Goal: Communication & Community: Answer question/provide support

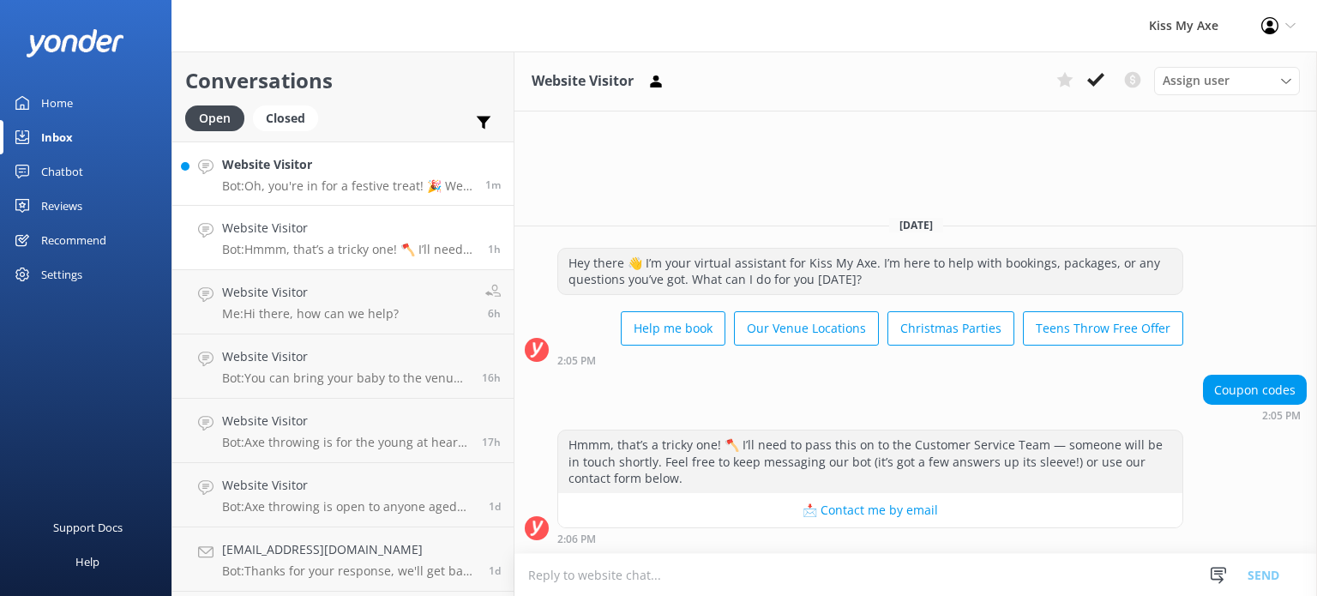
click at [327, 198] on link "Website Visitor Bot: Oh, you're in for a festive treat! 🎉 We host Christmas and…" at bounding box center [342, 173] width 341 height 64
click at [746, 577] on textarea at bounding box center [915, 575] width 802 height 42
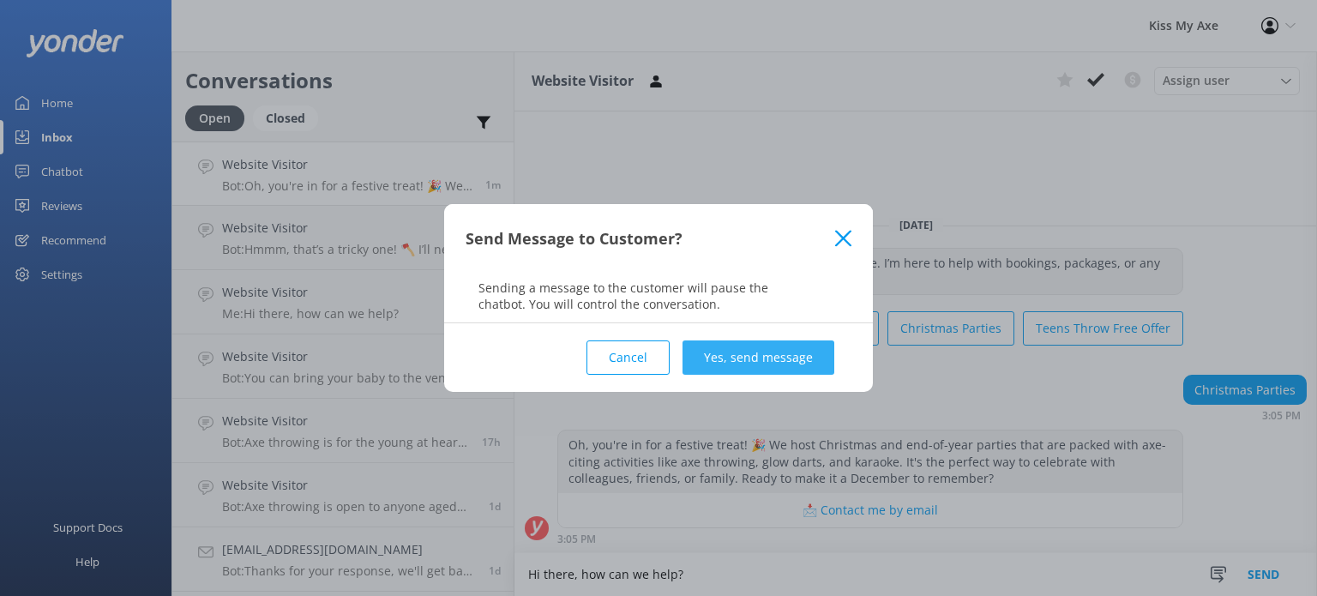
type textarea "Hi there, how can we help?"
click at [765, 359] on button "Yes, send message" at bounding box center [758, 357] width 152 height 34
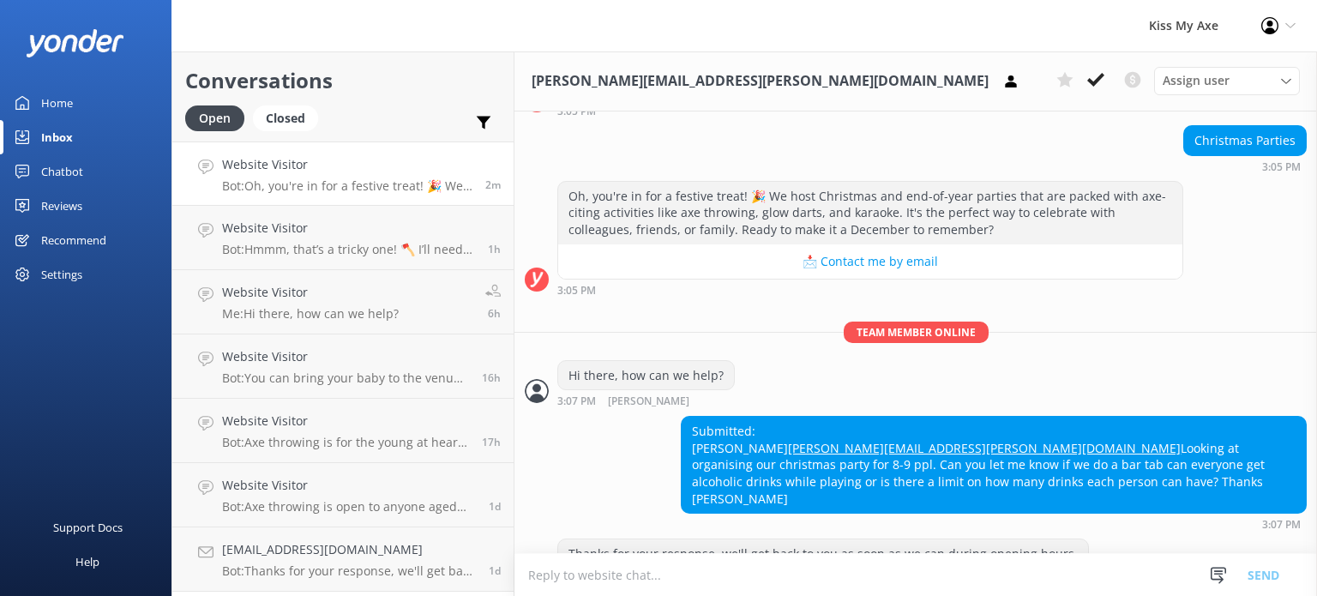
scroll to position [213, 0]
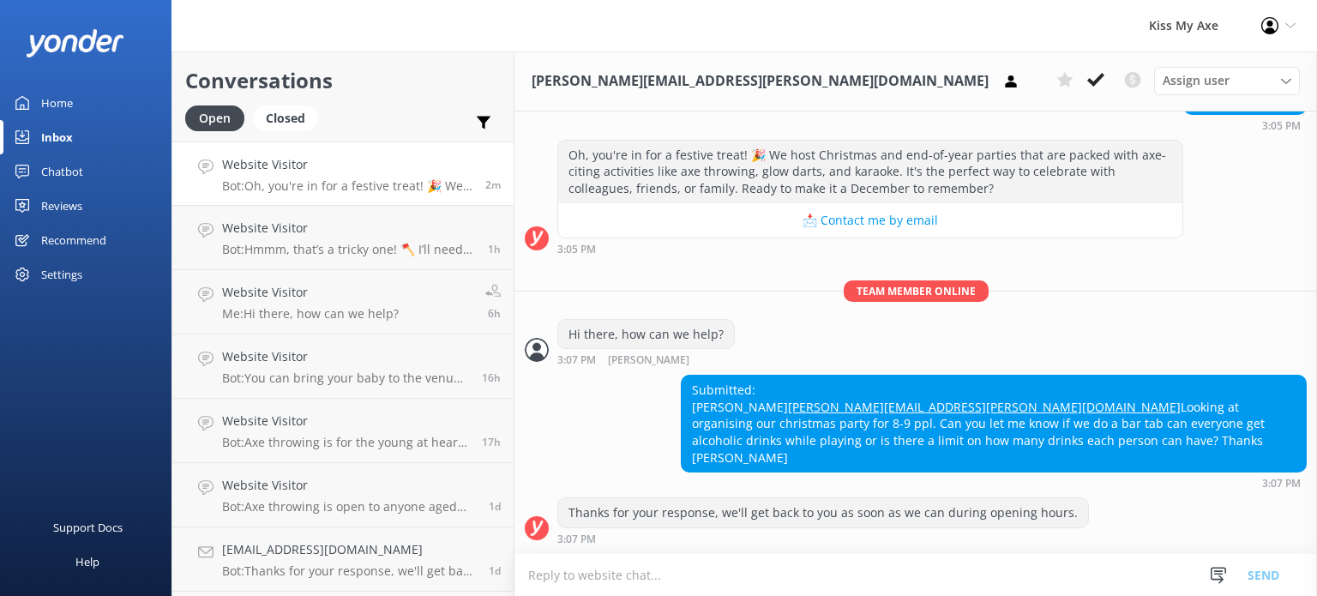
click at [761, 572] on textarea at bounding box center [915, 575] width 802 height 42
drag, startPoint x: 930, startPoint y: 405, endPoint x: 688, endPoint y: 414, distance: 241.9
click at [688, 414] on div "Submitted: [PERSON_NAME] [PERSON_NAME][EMAIL_ADDRESS][PERSON_NAME][DOMAIN_NAME]…" at bounding box center [993, 423] width 624 height 96
copy link "[PERSON_NAME][EMAIL_ADDRESS][PERSON_NAME][DOMAIN_NAME]"
click at [732, 582] on textarea at bounding box center [915, 575] width 802 height 42
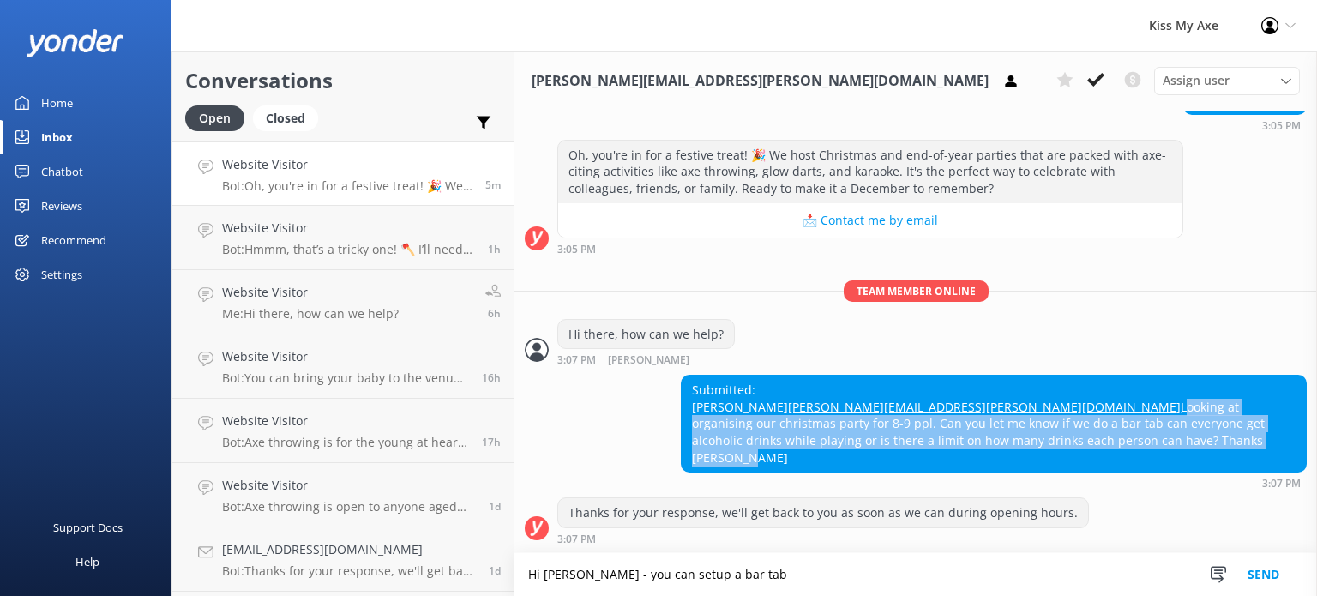
drag, startPoint x: 838, startPoint y: 461, endPoint x: 687, endPoint y: 421, distance: 157.0
click at [687, 421] on div "Submitted: [PERSON_NAME] [PERSON_NAME][EMAIL_ADDRESS][PERSON_NAME][DOMAIN_NAME]…" at bounding box center [993, 423] width 624 height 96
copy div "Looking at organising our christmas party for 8-9 ppl. Can you let me know if w…"
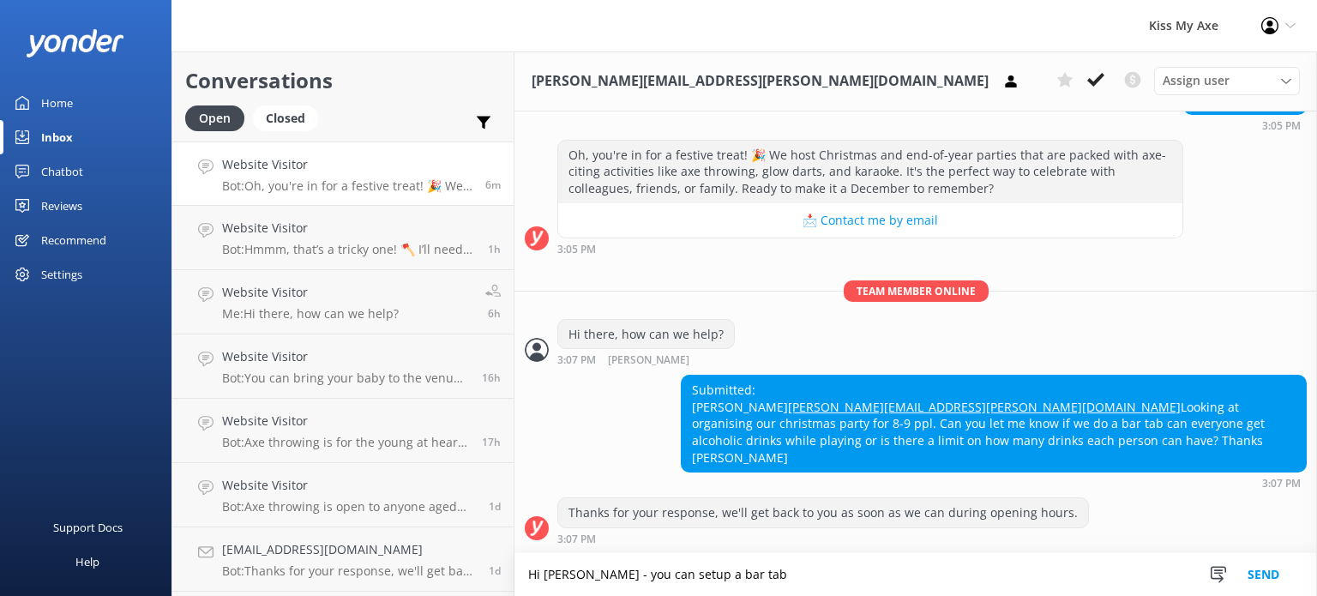
drag, startPoint x: 753, startPoint y: 571, endPoint x: 501, endPoint y: 575, distance: 252.0
click at [501, 575] on div "Conversations Open Closed Important Converted Assigned to me Unassigned Website…" at bounding box center [743, 323] width 1145 height 544
paste textarea "Yes, you’re welcome to set up a bar tab for your group. Everyone can enjoy alco…"
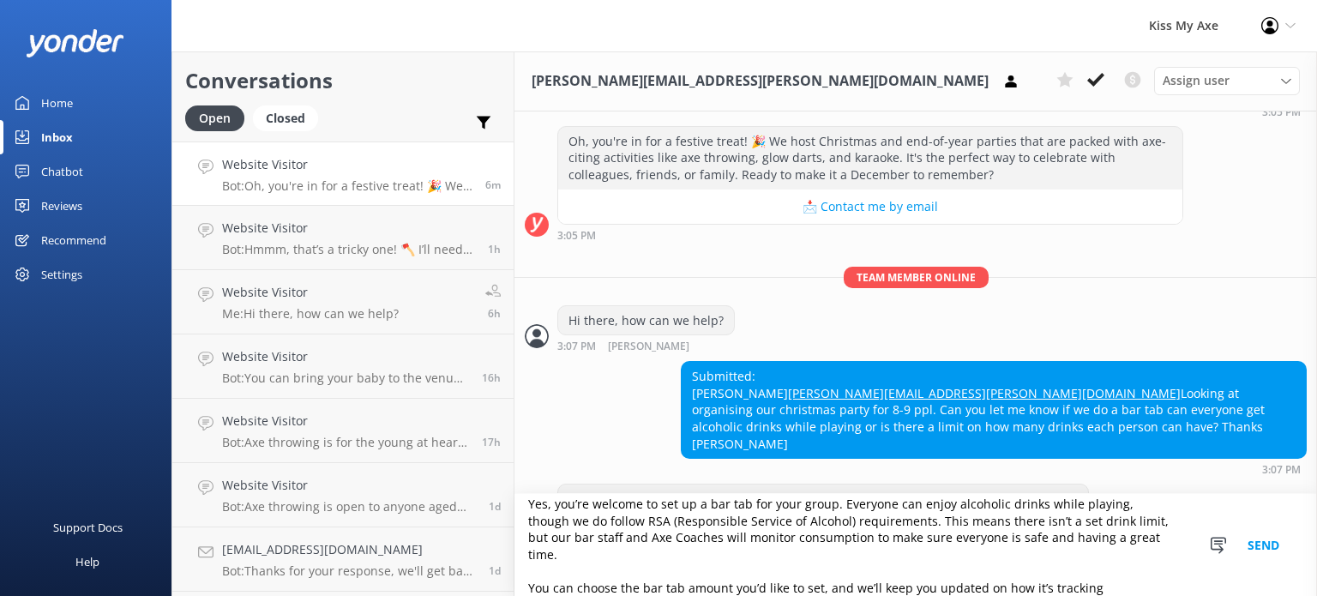
scroll to position [273, 0]
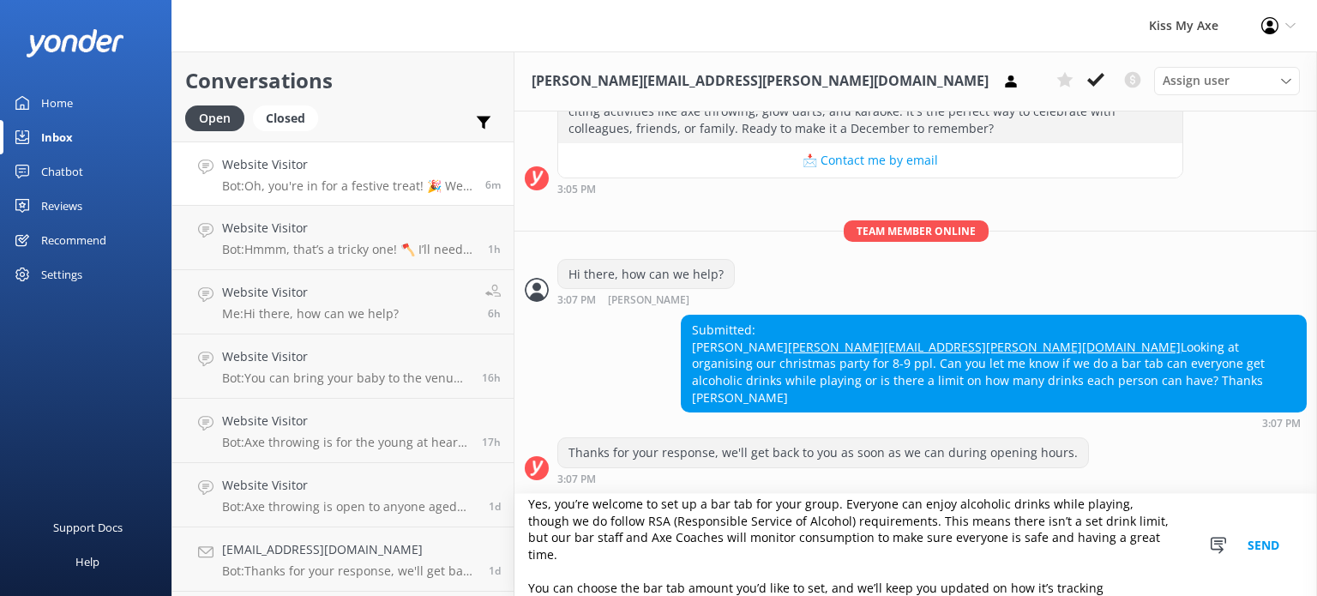
type textarea "Yes, you’re welcome to set up a bar tab for your group. Everyone can enjoy alco…"
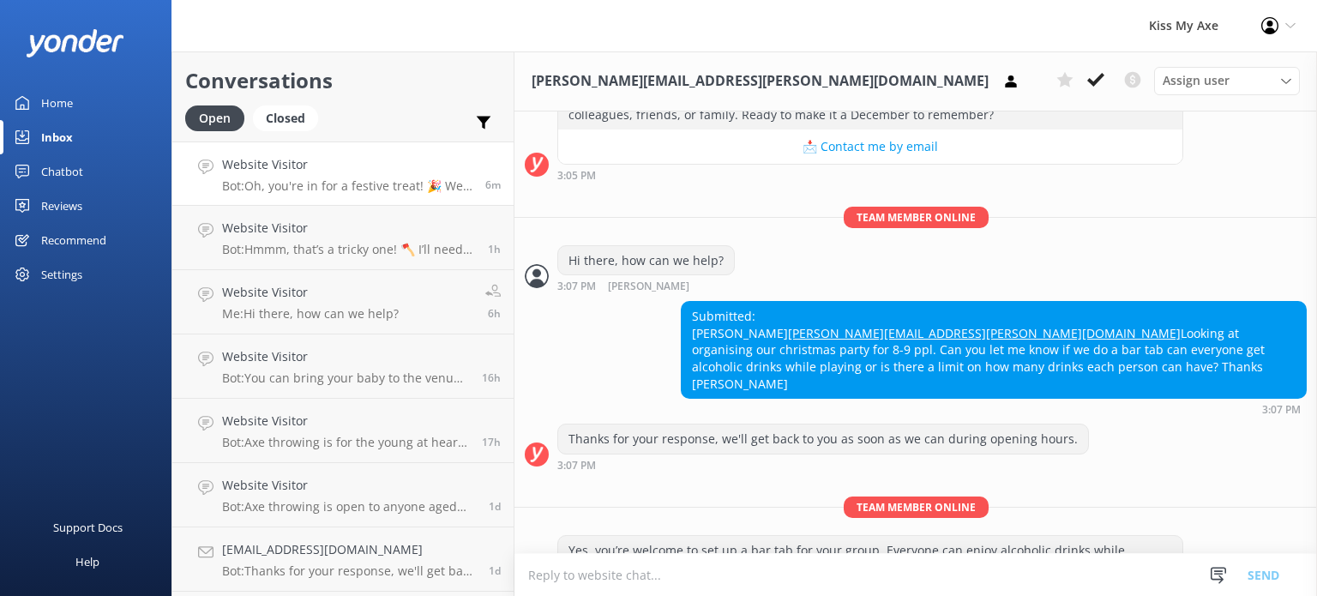
scroll to position [424, 0]
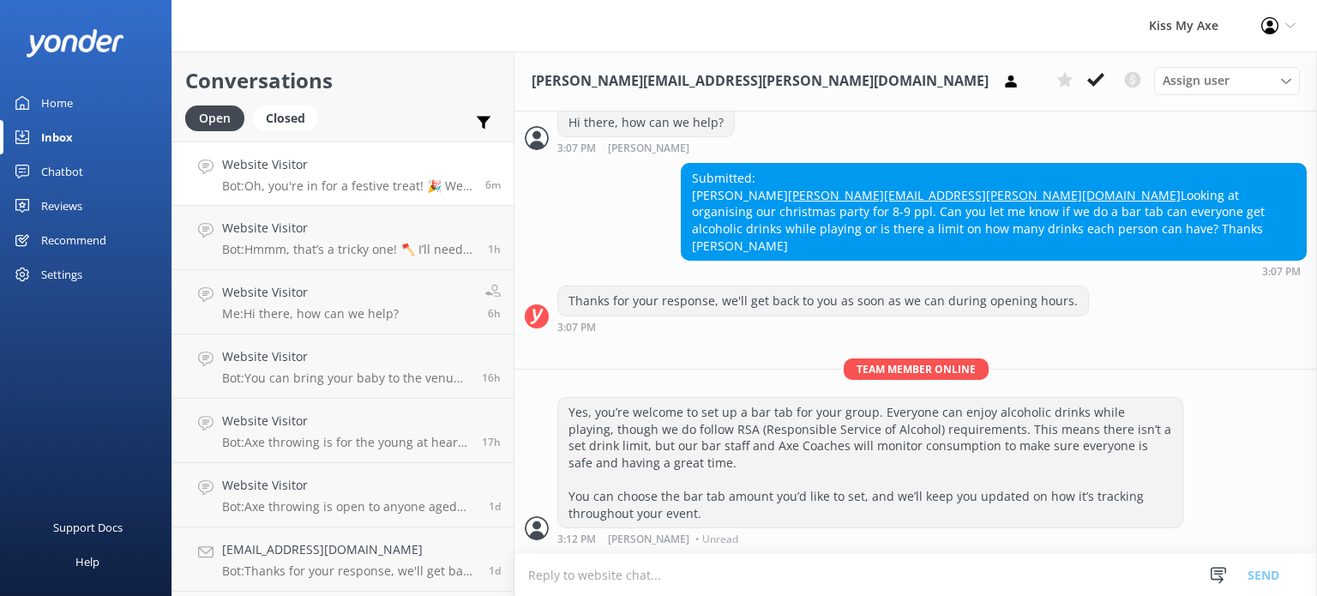
click at [690, 589] on textarea at bounding box center [915, 575] width 802 height 42
type textarea "Keep in mind that alcohol can only be consumed once someone has finished throwi…"
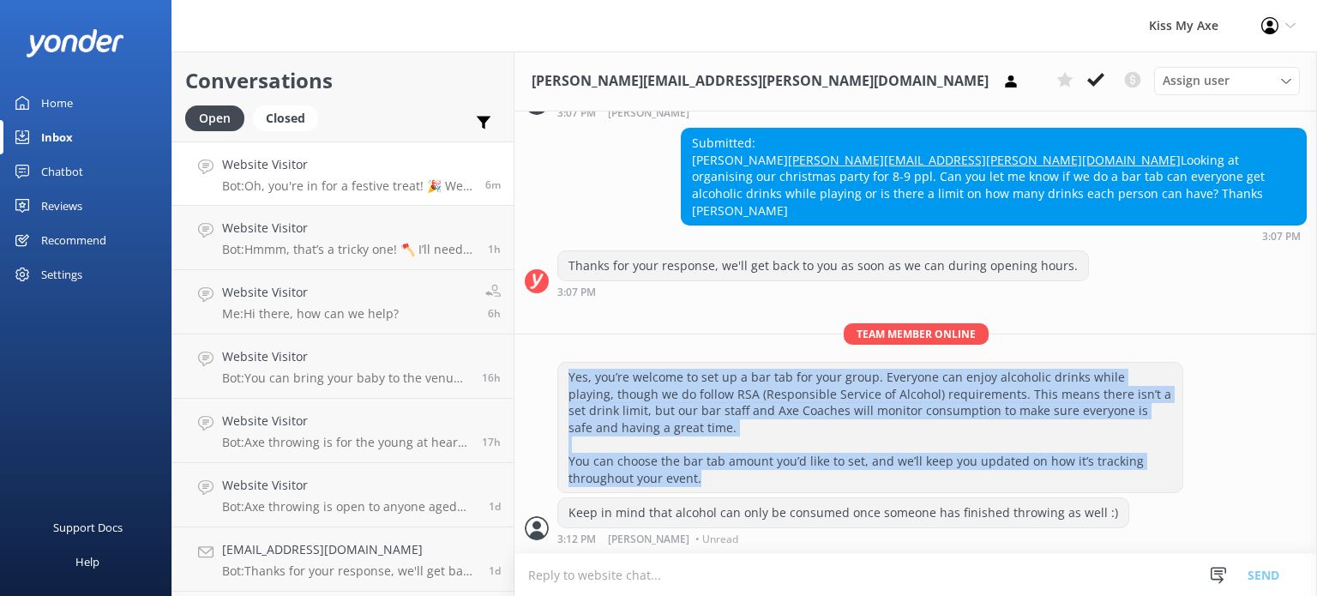
drag, startPoint x: 701, startPoint y: 478, endPoint x: 545, endPoint y: 372, distance: 188.8
click at [545, 372] on div "Yes, you’re welcome to set up a bar tab for your group. Everyone can enjoy alco…" at bounding box center [915, 429] width 802 height 135
copy div "Yes, you’re welcome to set up a bar tab for your group. Everyone can enjoy alco…"
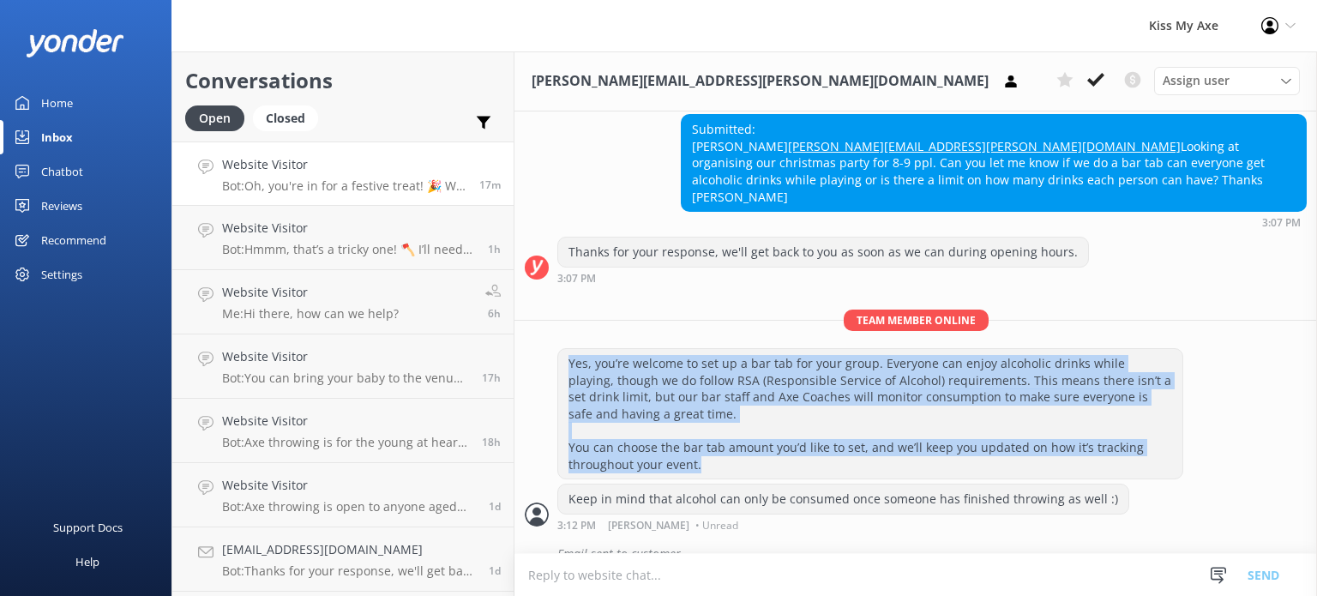
scroll to position [496, 0]
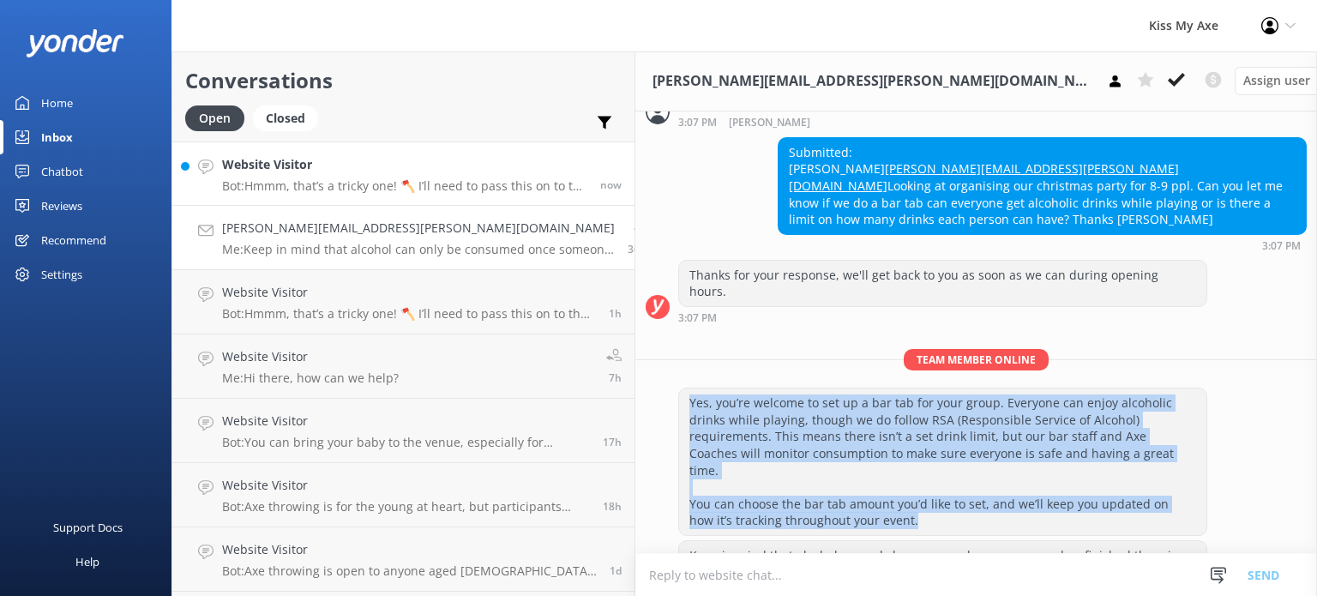
click at [351, 160] on h4 "Website Visitor" at bounding box center [404, 164] width 365 height 19
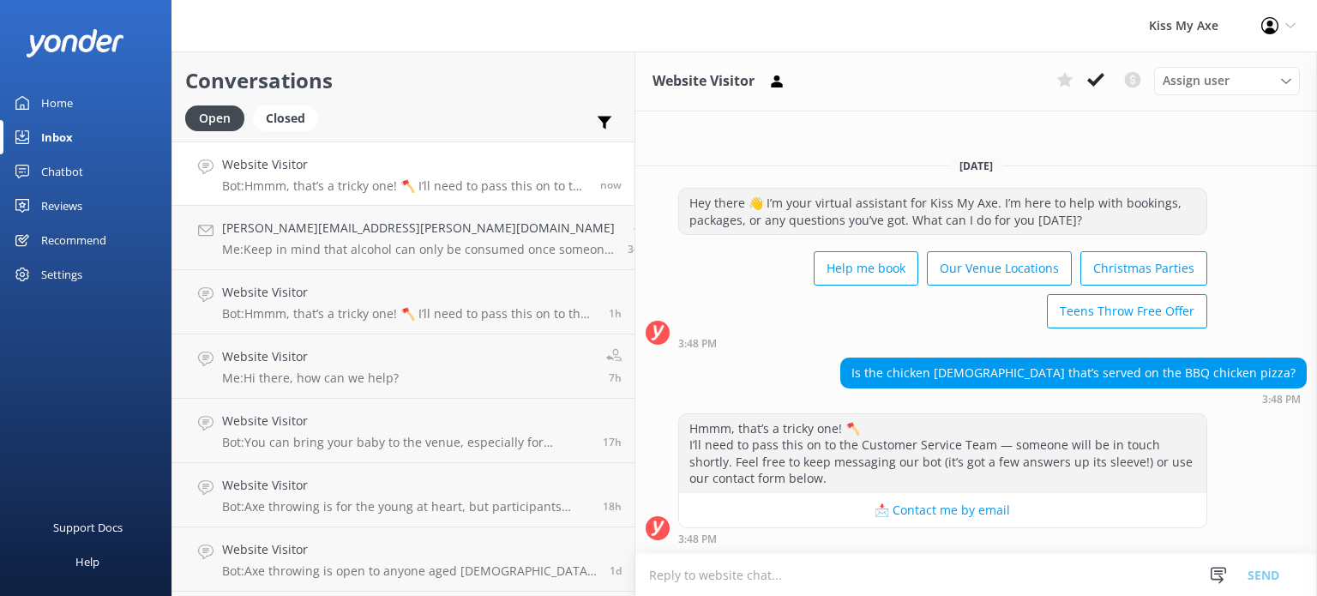
click at [789, 584] on textarea at bounding box center [975, 575] width 681 height 42
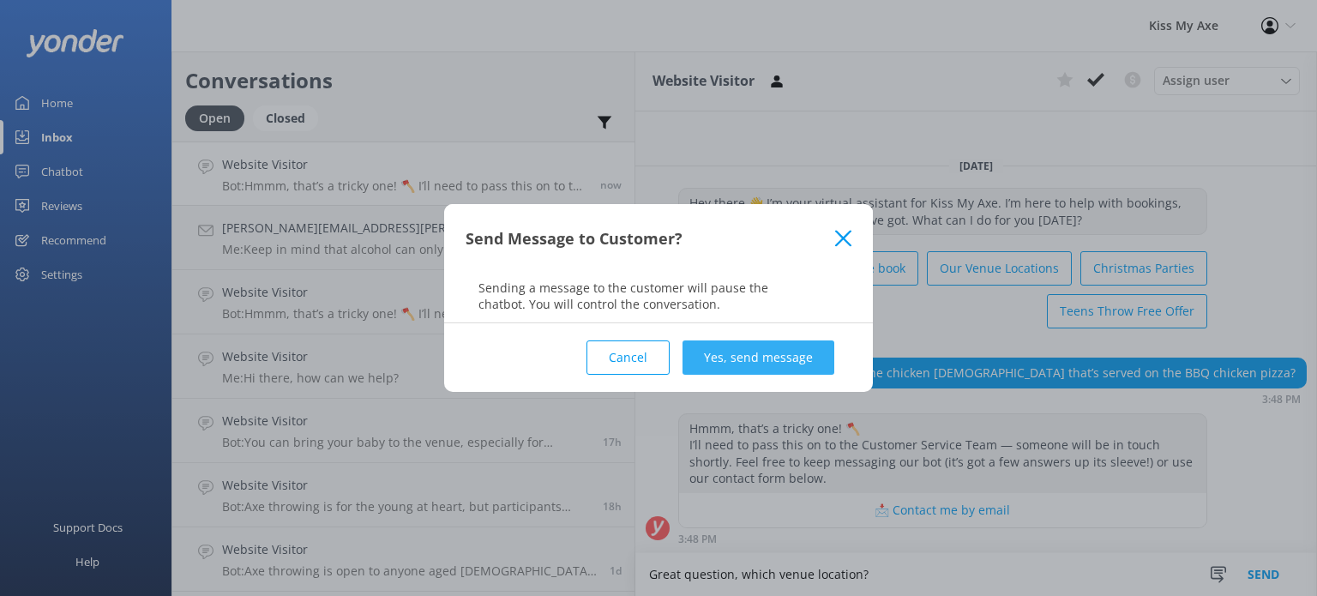
type textarea "Great question, which venue location?"
click at [795, 357] on button "Yes, send message" at bounding box center [758, 357] width 152 height 34
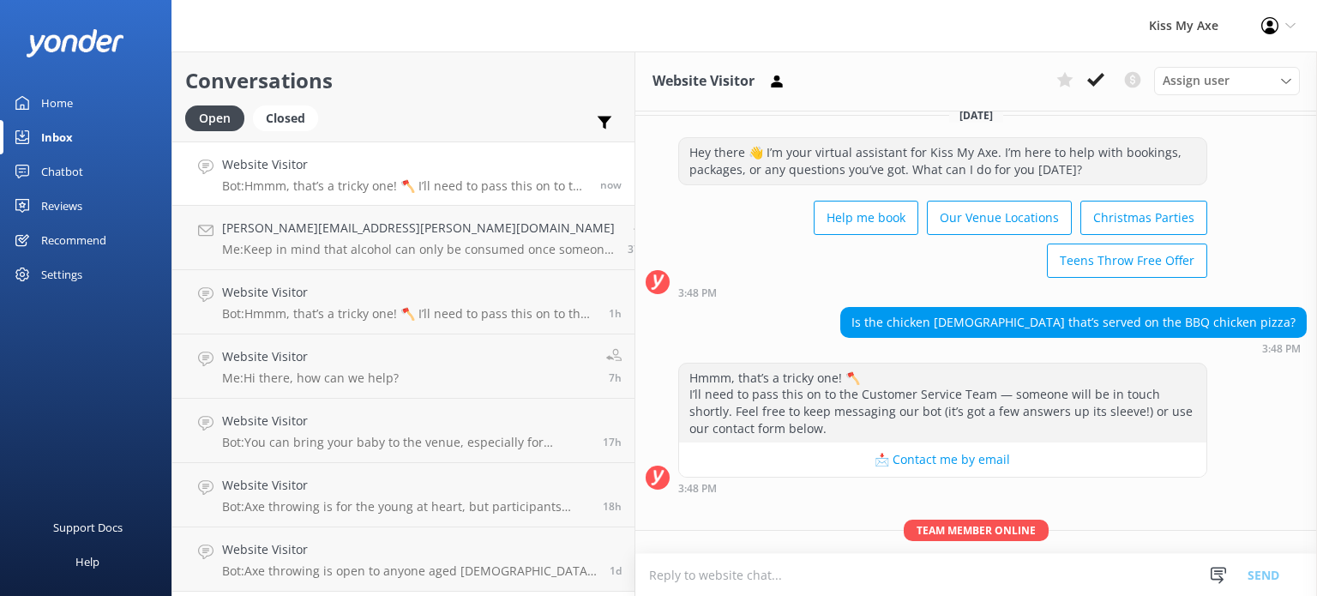
scroll to position [74, 0]
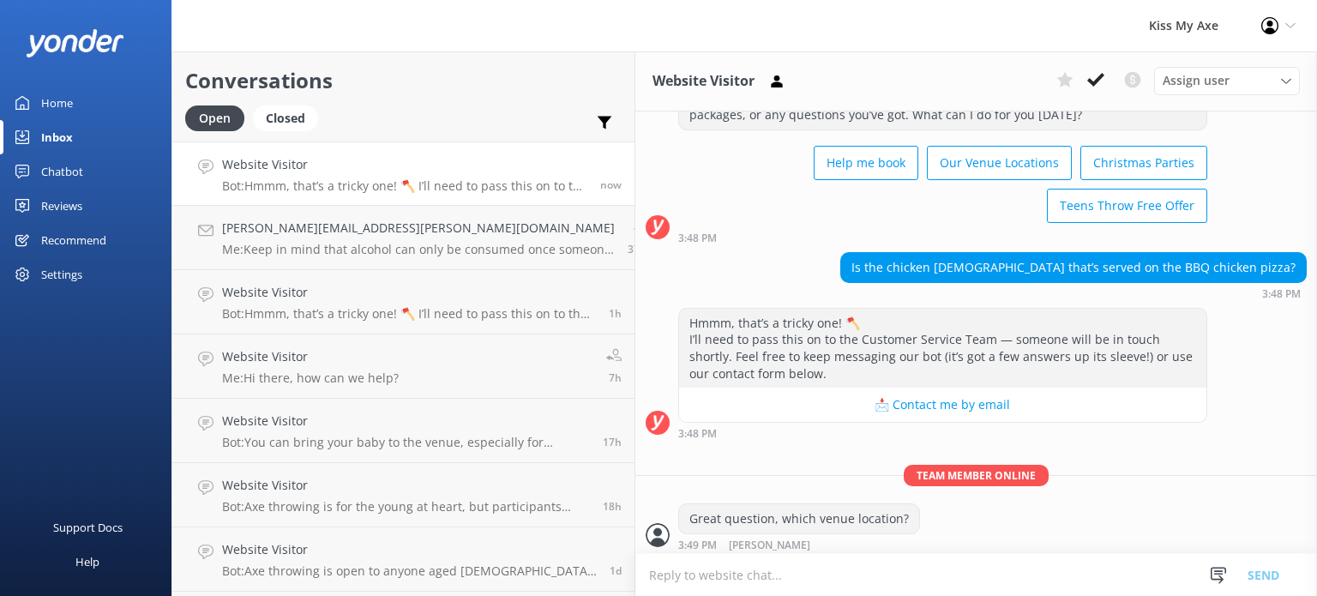
click at [753, 585] on textarea at bounding box center [975, 575] width 681 height 42
type textarea "Let me check for you, wont be a moment"
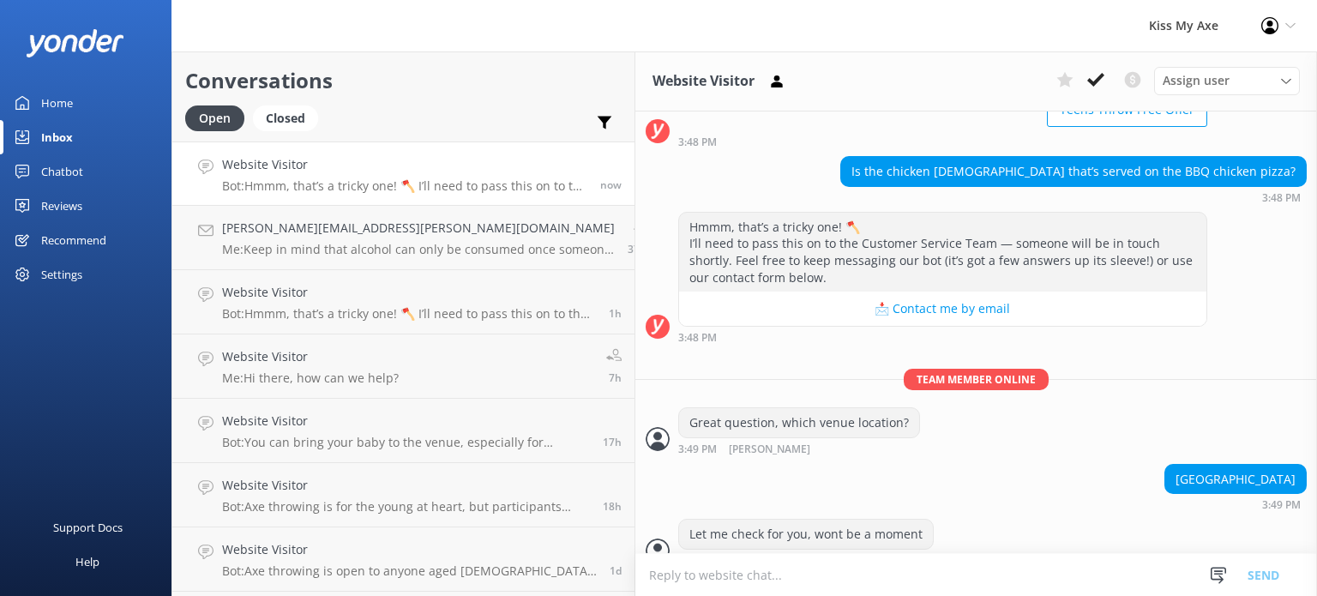
scroll to position [185, 0]
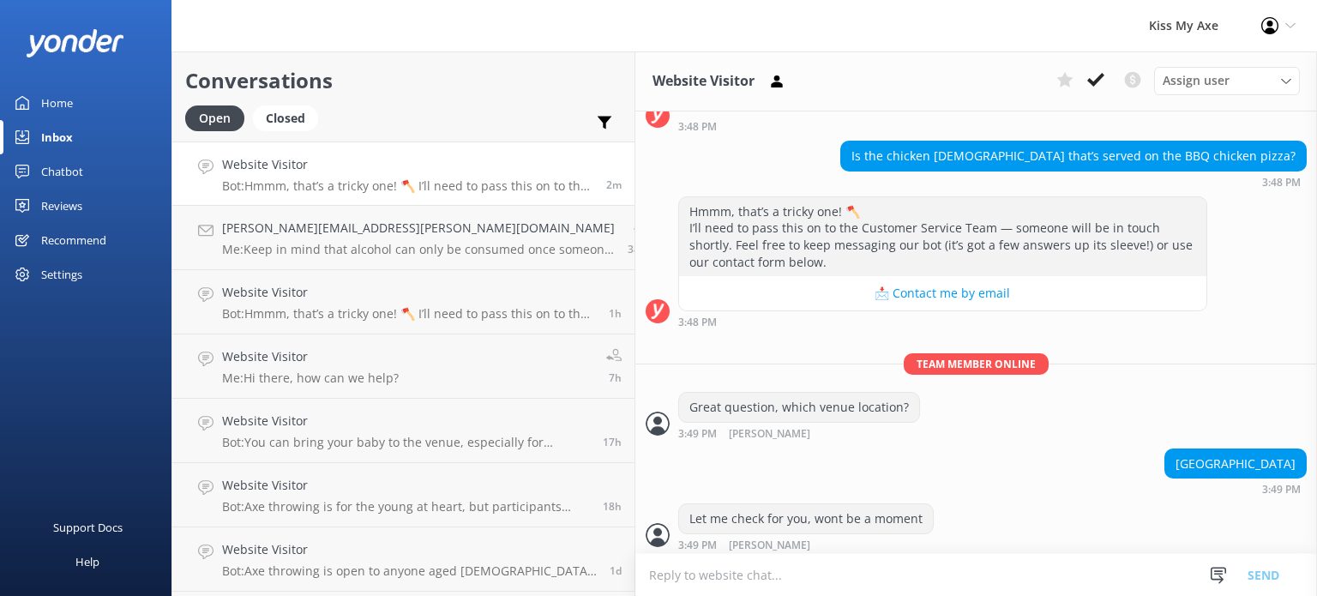
click at [635, 570] on textarea at bounding box center [975, 575] width 681 height 42
type textarea "I am just waiting to hear back from our venue manager, can I email you once I f…"
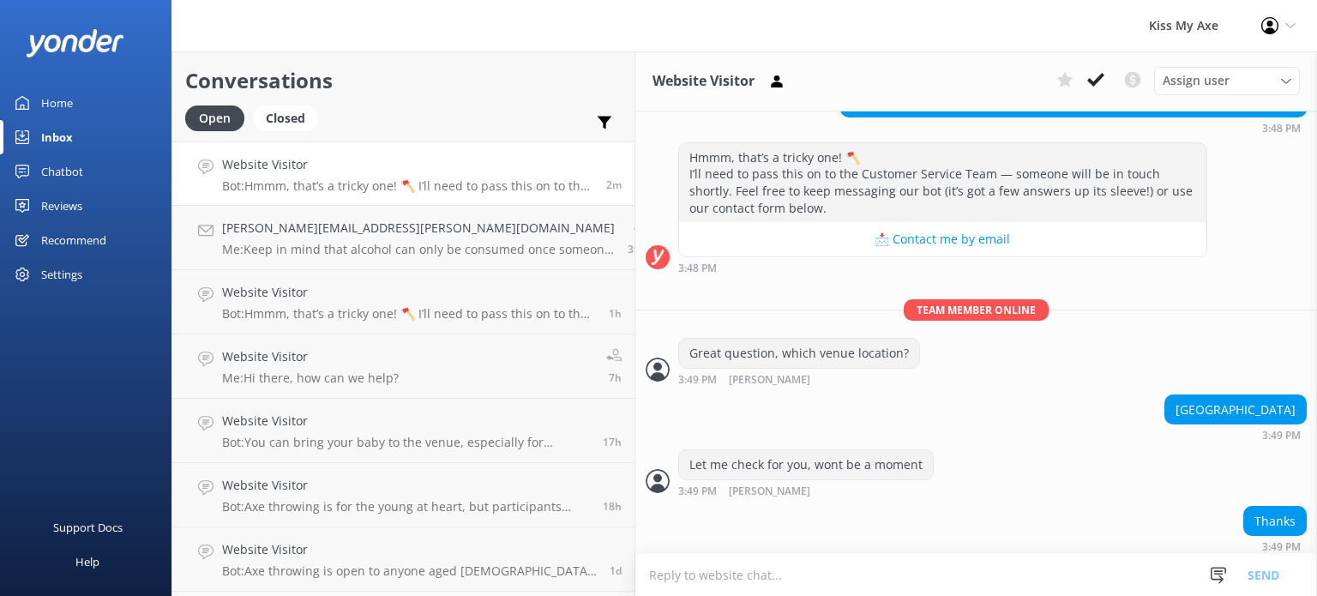
scroll to position [240, 0]
click at [635, 570] on textarea at bounding box center [975, 575] width 681 height 42
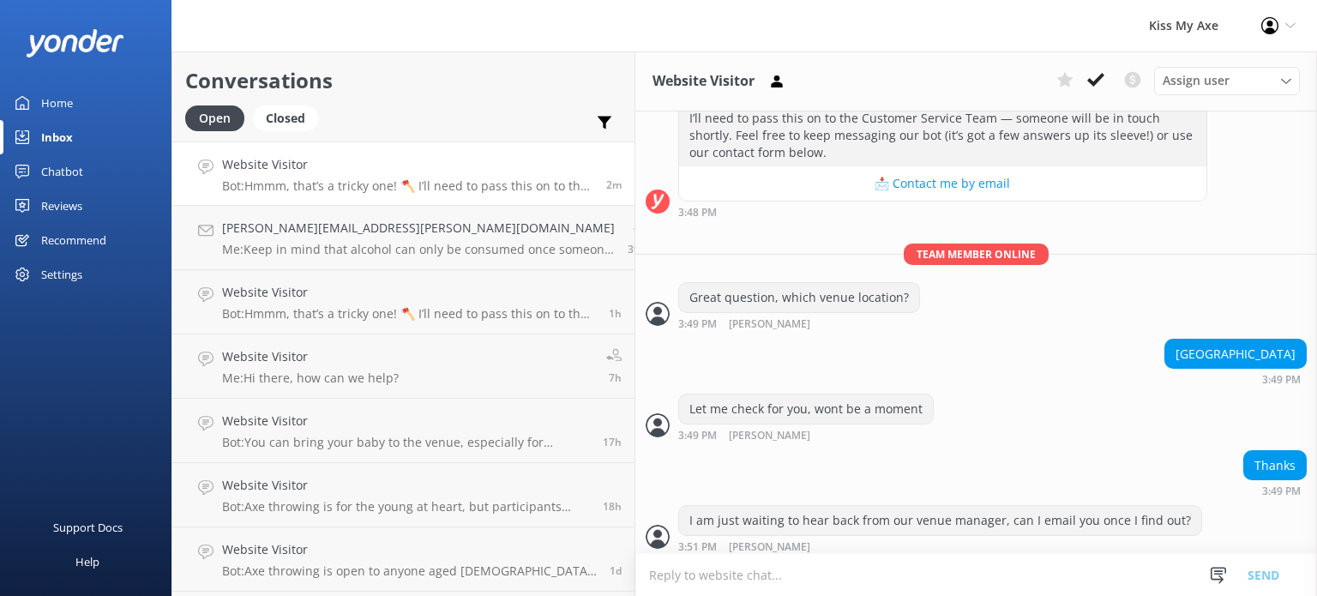
click at [765, 573] on textarea at bounding box center [975, 575] width 681 height 42
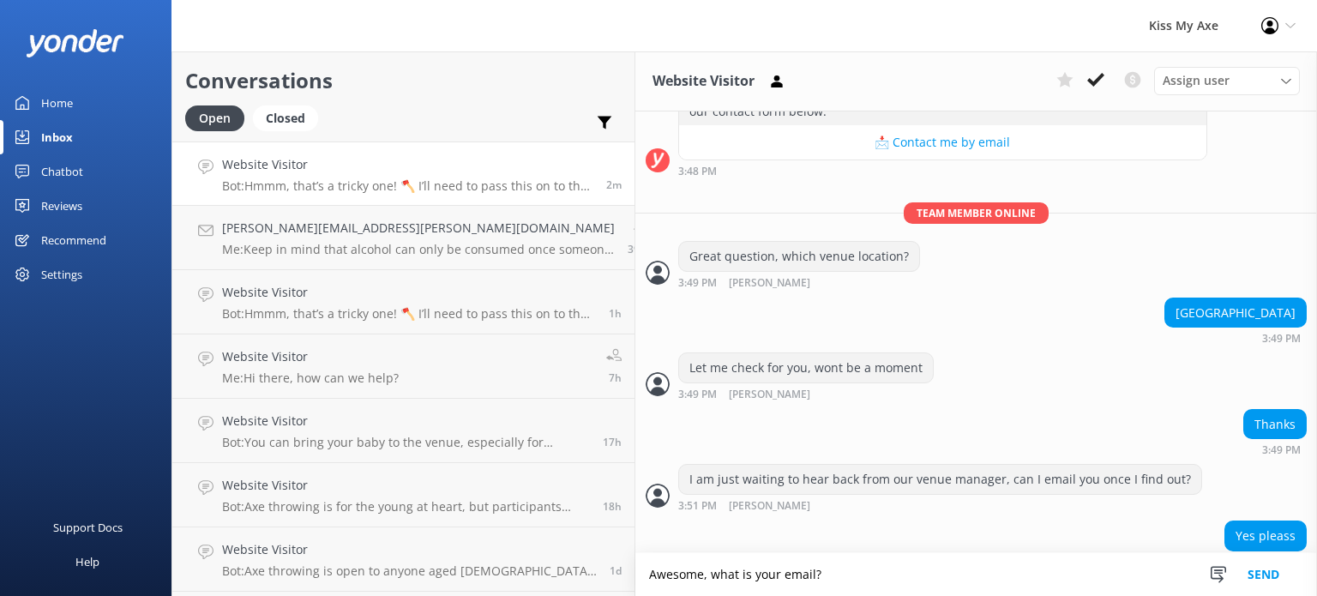
type textarea "Awesome, what is your email?"
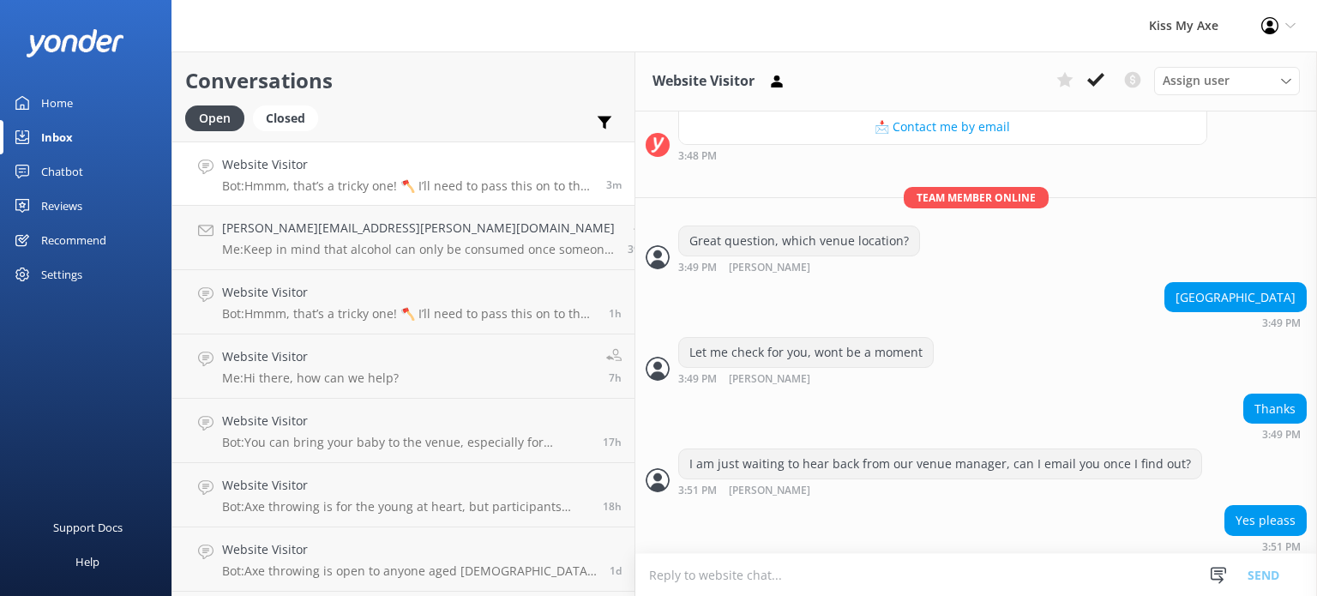
scroll to position [406, 0]
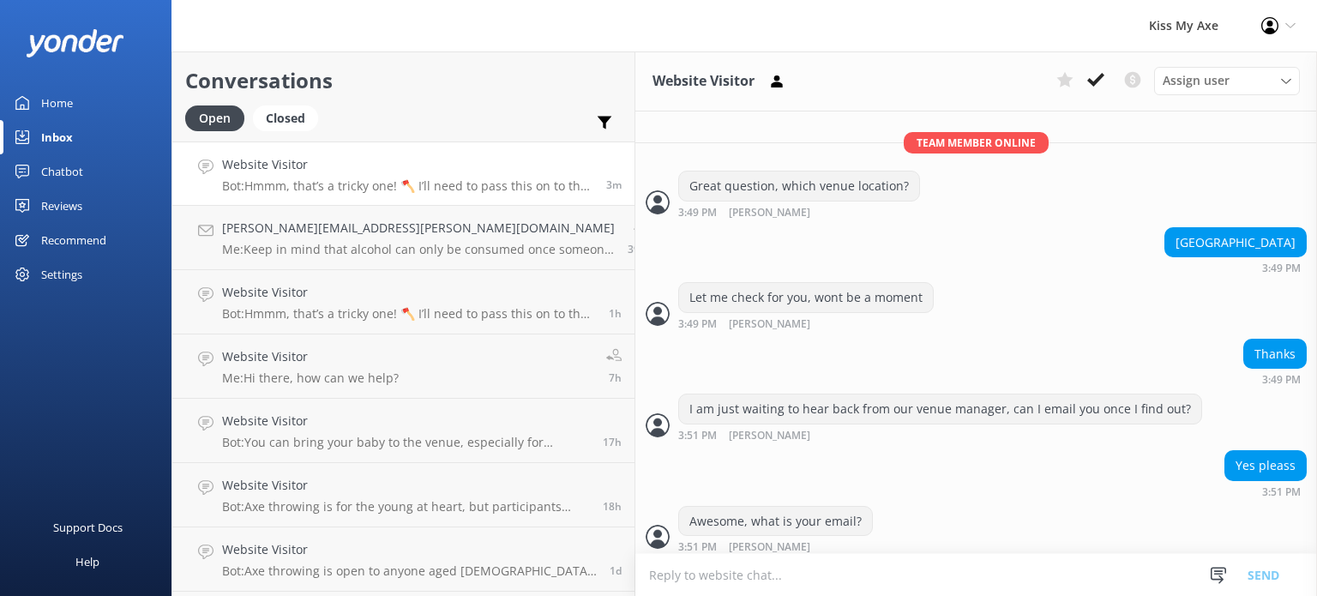
click at [734, 555] on textarea at bounding box center [975, 575] width 681 height 42
type textarea "Okay, I wont be long :)"
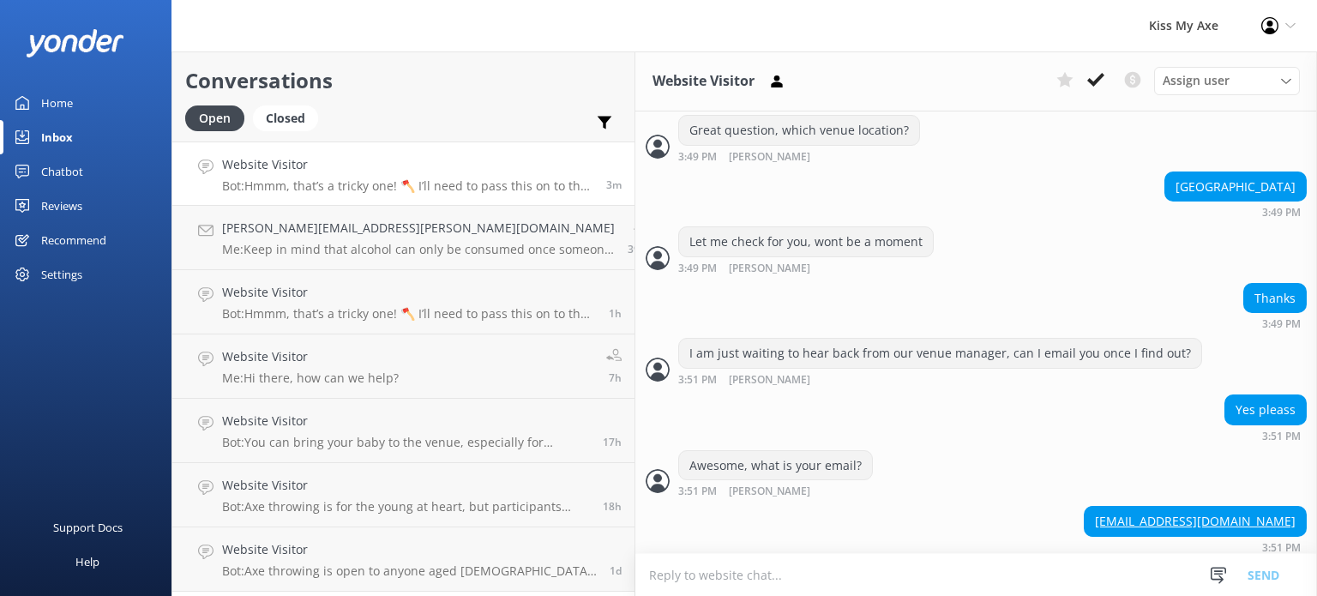
scroll to position [517, 0]
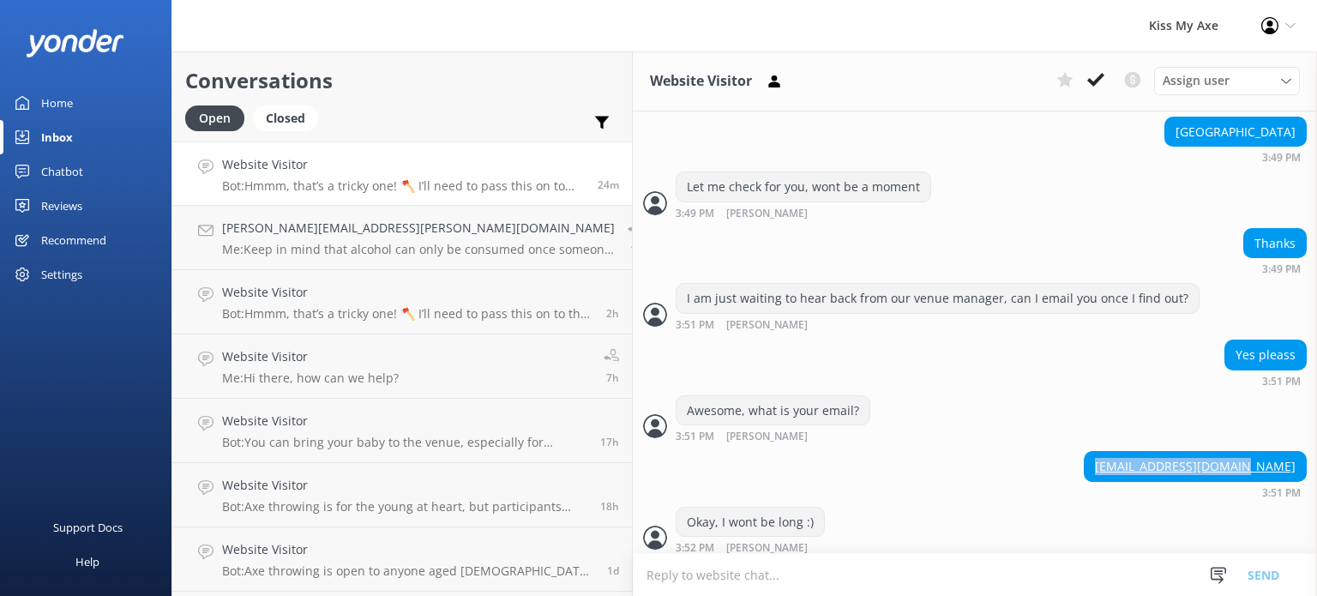
drag, startPoint x: 1286, startPoint y: 404, endPoint x: 1125, endPoint y: 399, distance: 161.2
click at [1125, 452] on div "[EMAIL_ADDRESS][DOMAIN_NAME]" at bounding box center [1194, 466] width 221 height 29
copy link "[EMAIL_ADDRESS][DOMAIN_NAME]"
